Goal: Task Accomplishment & Management: Use online tool/utility

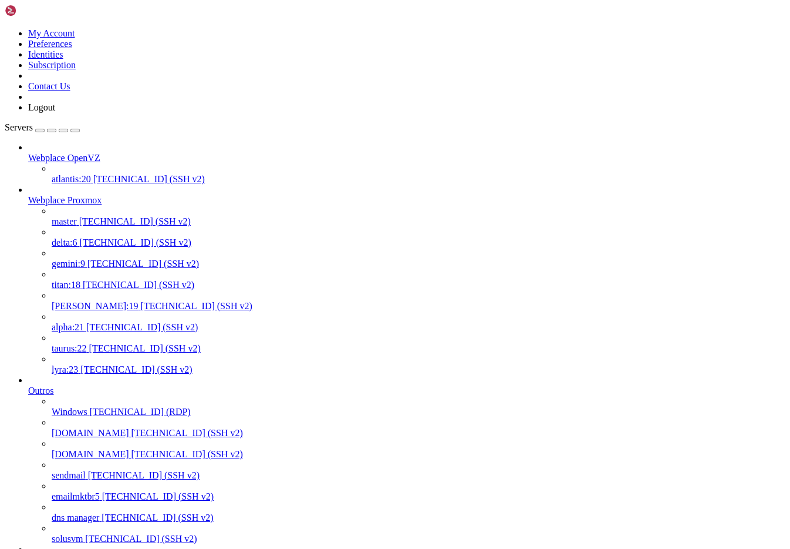
scroll to position [11, 2]
click at [87, 343] on span "taurus:22" at bounding box center [69, 348] width 35 height 10
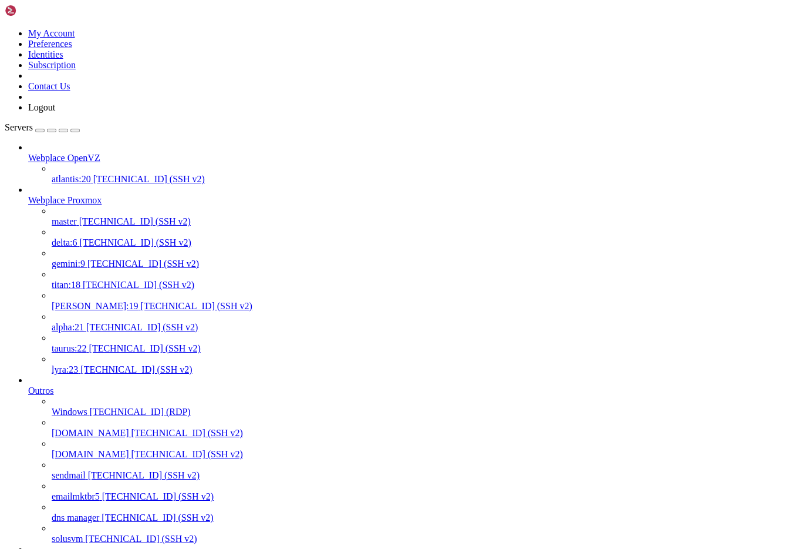
drag, startPoint x: 313, startPoint y: 2731, endPoint x: 439, endPoint y: 2729, distance: 125.7
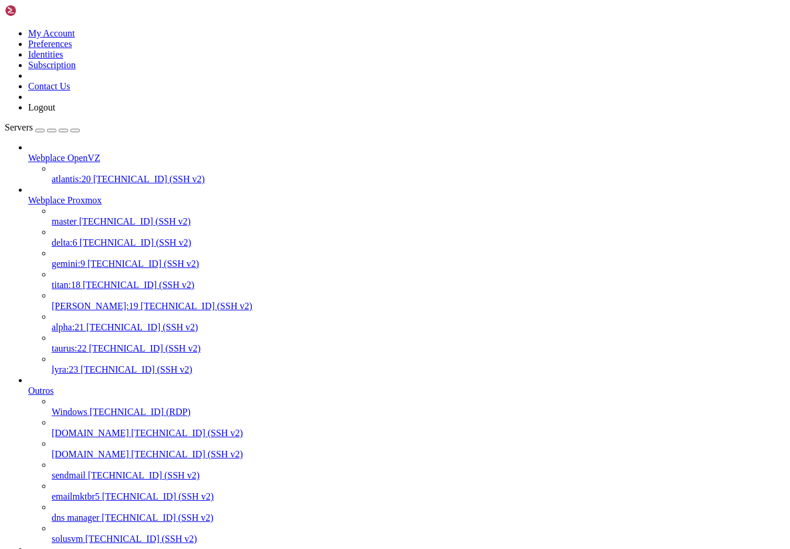
drag, startPoint x: 441, startPoint y: 2730, endPoint x: 315, endPoint y: 2729, distance: 125.7
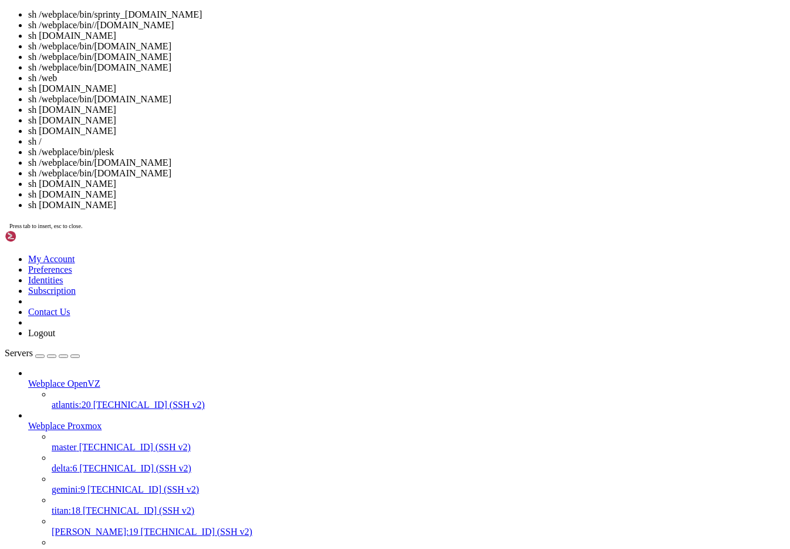
scroll to position [82, 0]
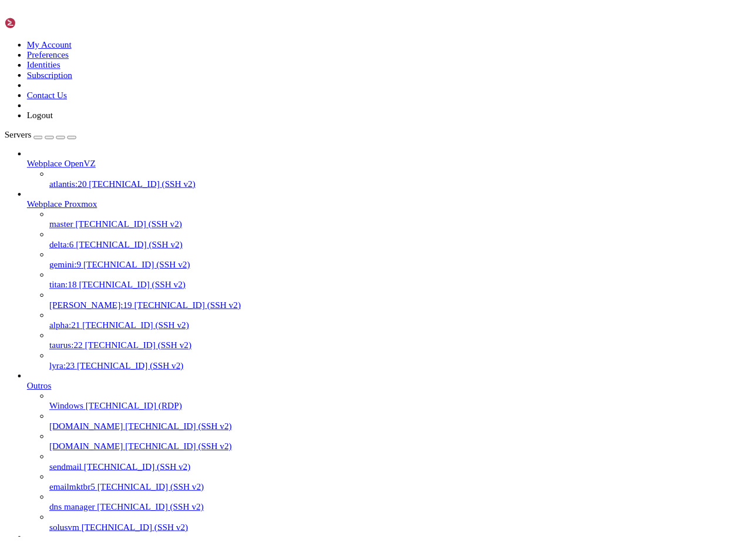
scroll to position [352, 0]
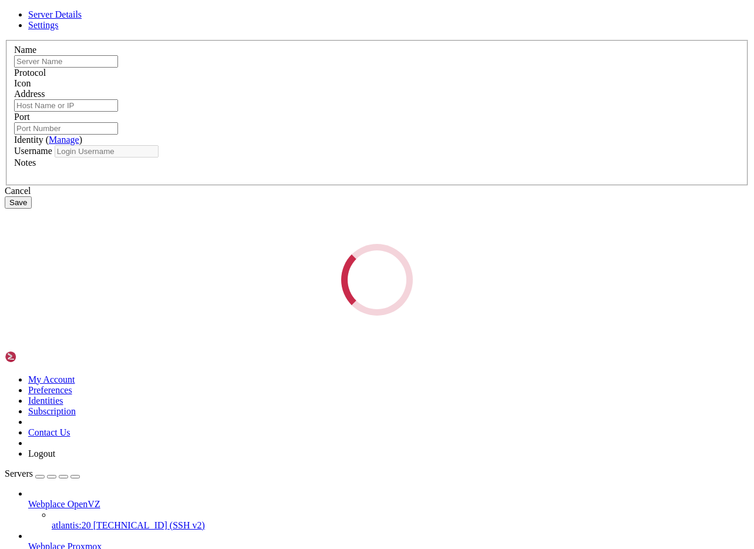
type input "titan:18"
type input "[TECHNICAL_ID]"
type input "9922"
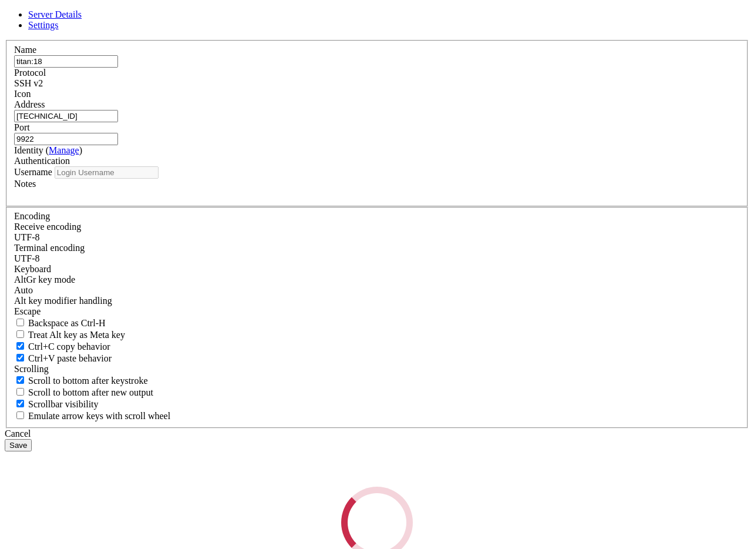
type input "root"
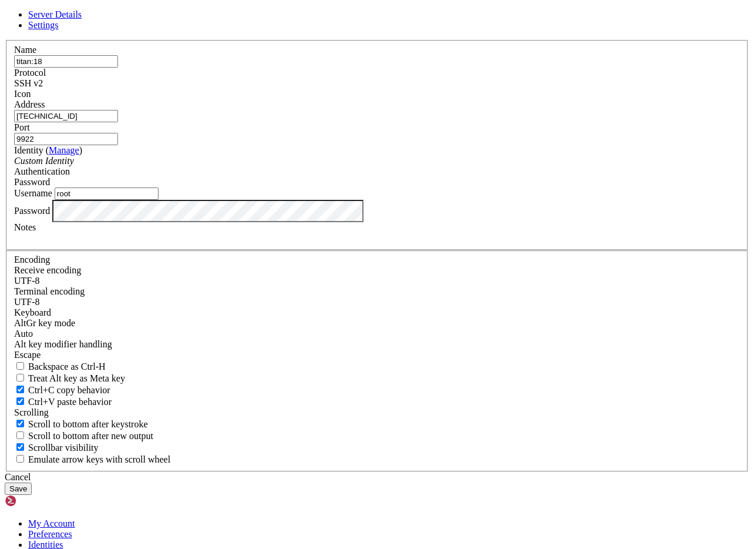
drag, startPoint x: 298, startPoint y: 209, endPoint x: 213, endPoint y: 198, distance: 85.9
click at [213, 198] on div "Name titan:18 Protocol SSH v2 Icon Address [TECHNICAL_ID] ( Manage )" at bounding box center [377, 256] width 745 height 432
drag, startPoint x: 459, startPoint y: 422, endPoint x: 254, endPoint y: 324, distance: 226.7
click at [459, 472] on div "Cancel" at bounding box center [377, 477] width 745 height 11
